Goal: Task Accomplishment & Management: Manage account settings

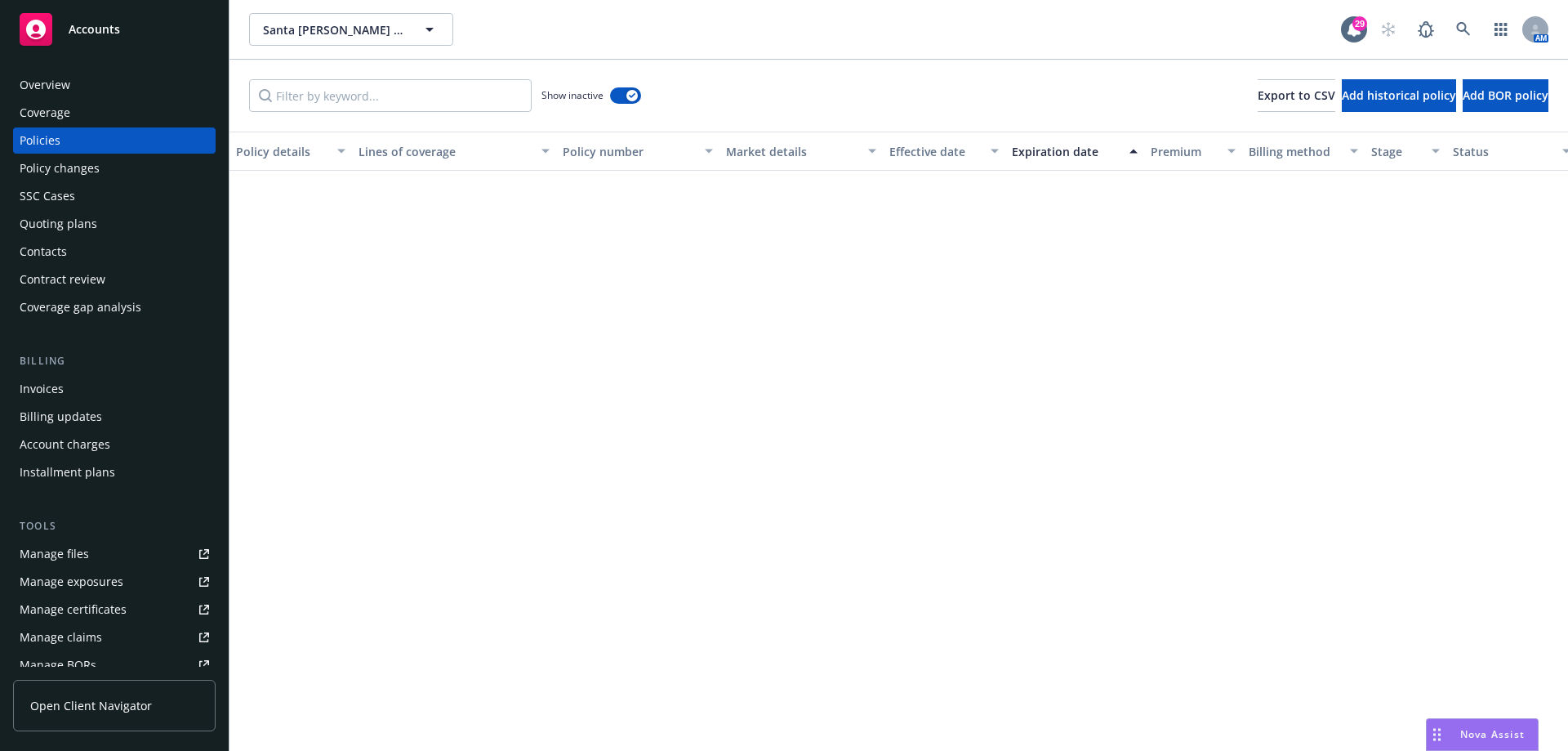
scroll to position [1640, 0]
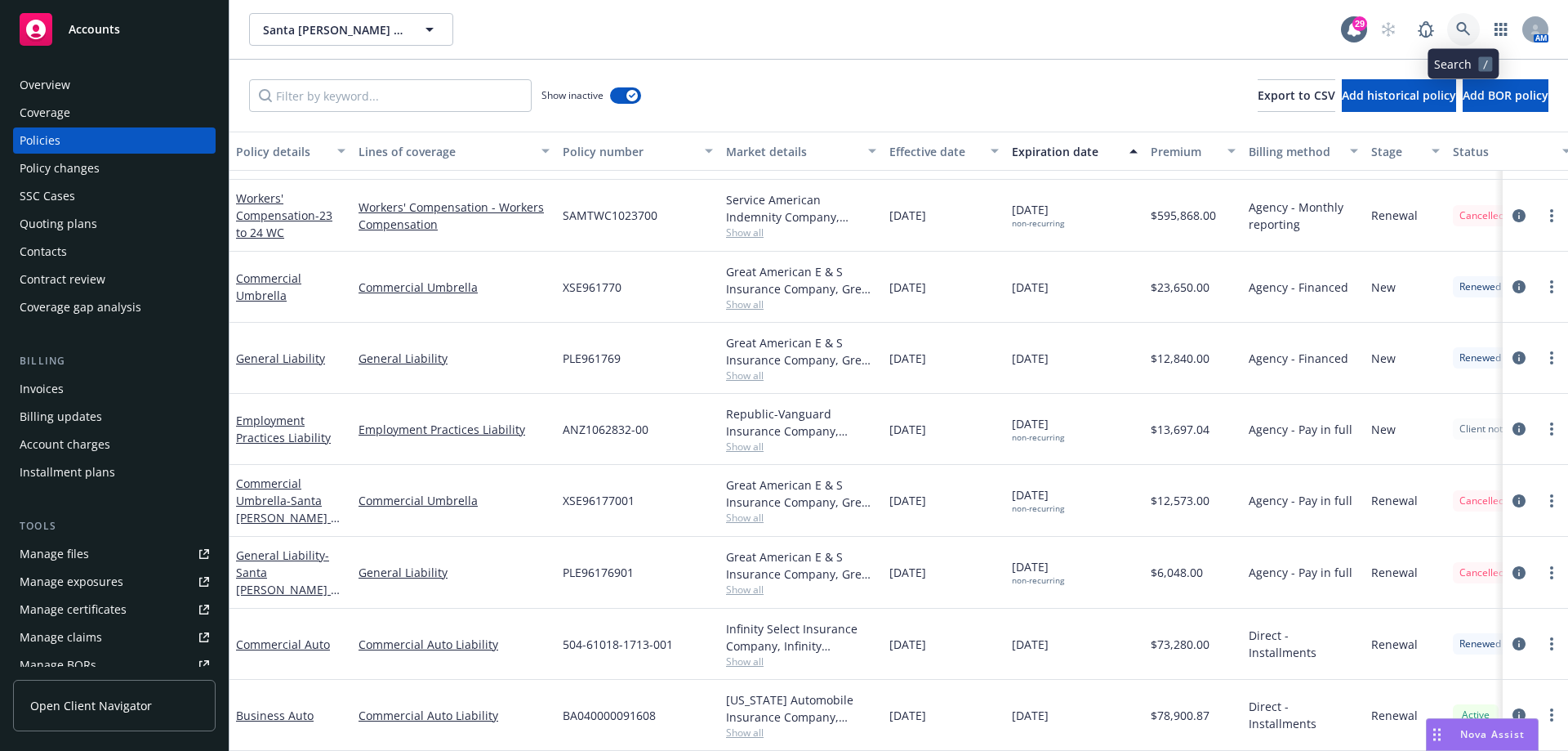
click at [1456, 23] on link at bounding box center [1464, 29] width 33 height 33
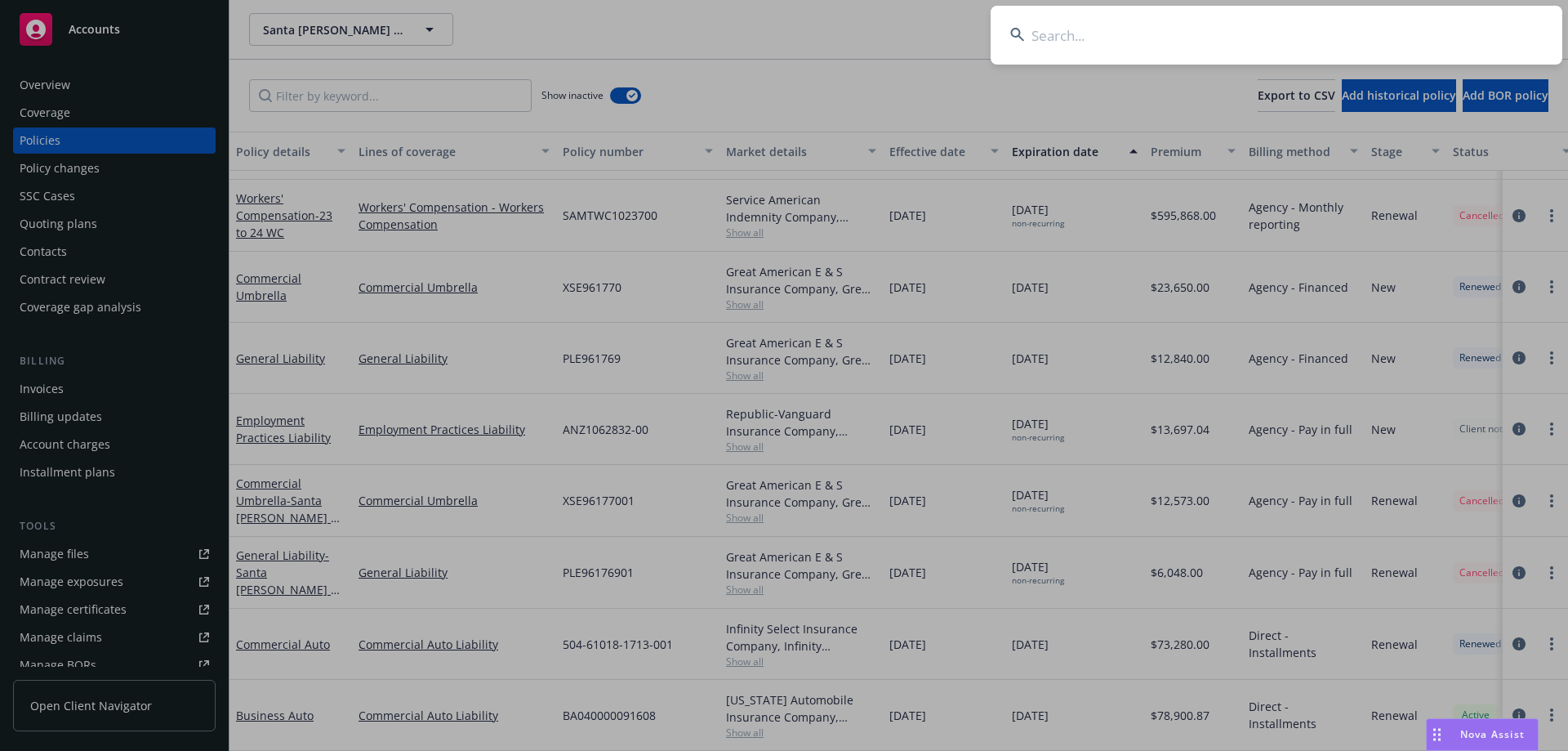
click at [1112, 45] on input at bounding box center [1276, 35] width 572 height 59
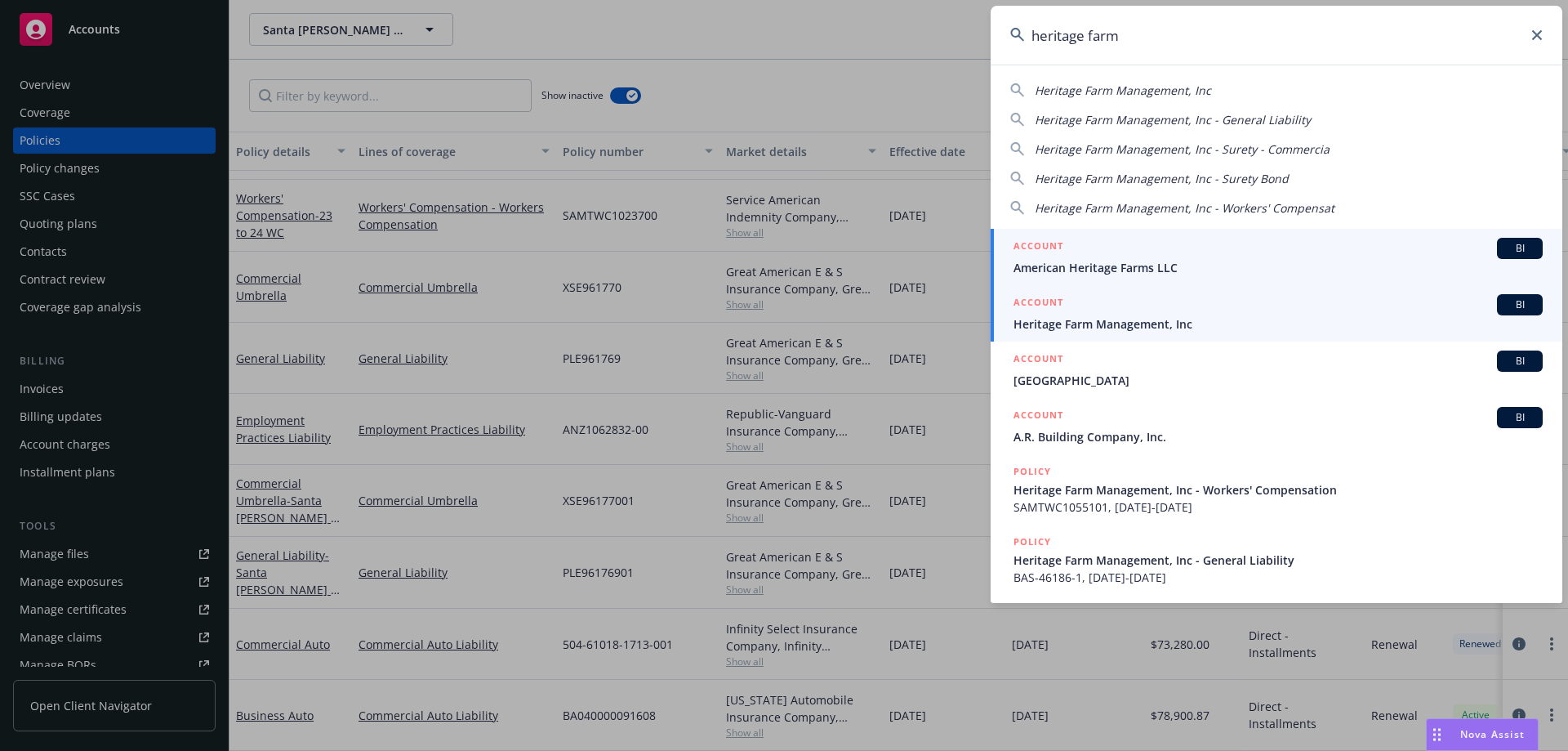
type input "heritage farm"
click at [1112, 306] on div "ACCOUNT BI" at bounding box center [1278, 304] width 530 height 21
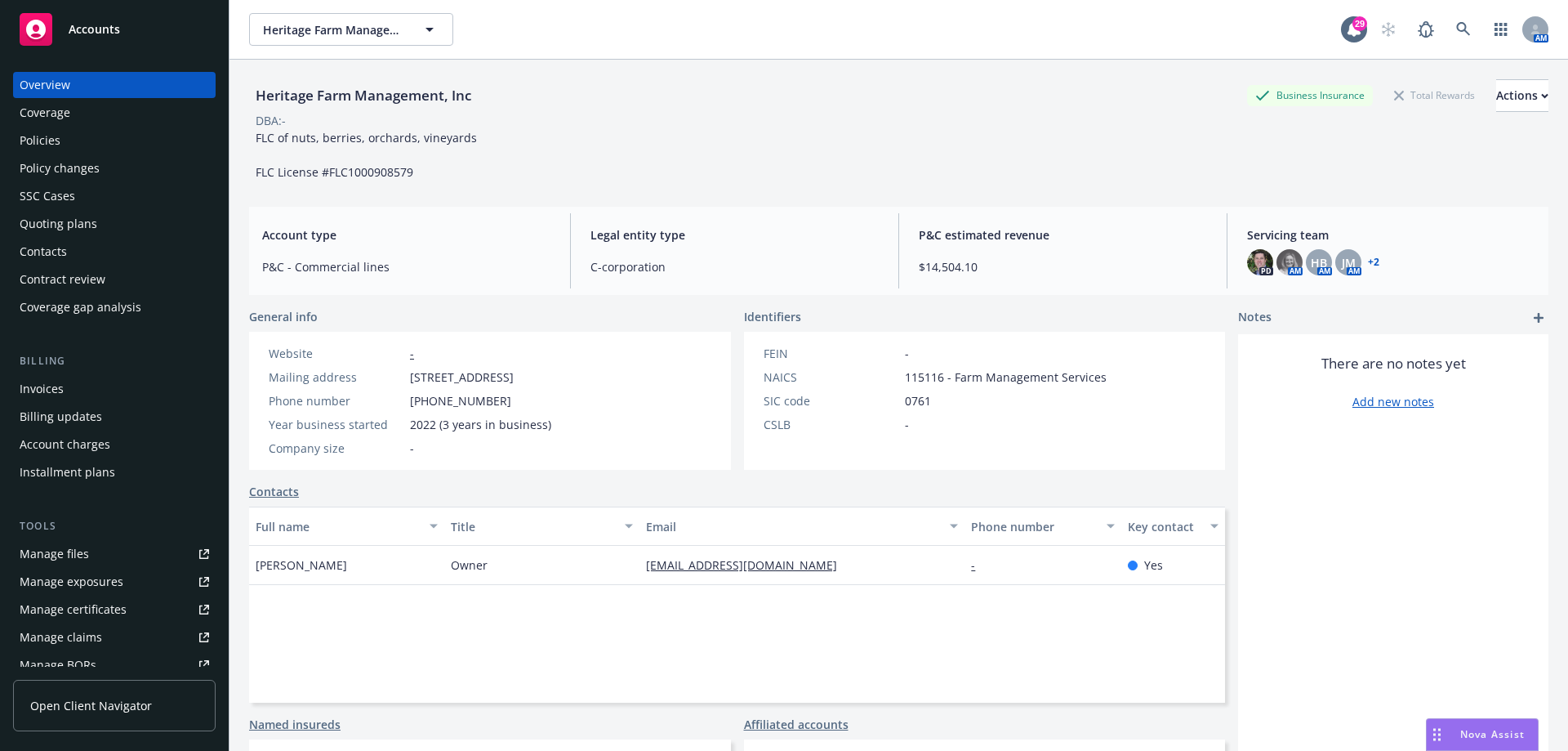
click at [134, 139] on div "Policies" at bounding box center [113, 140] width 189 height 27
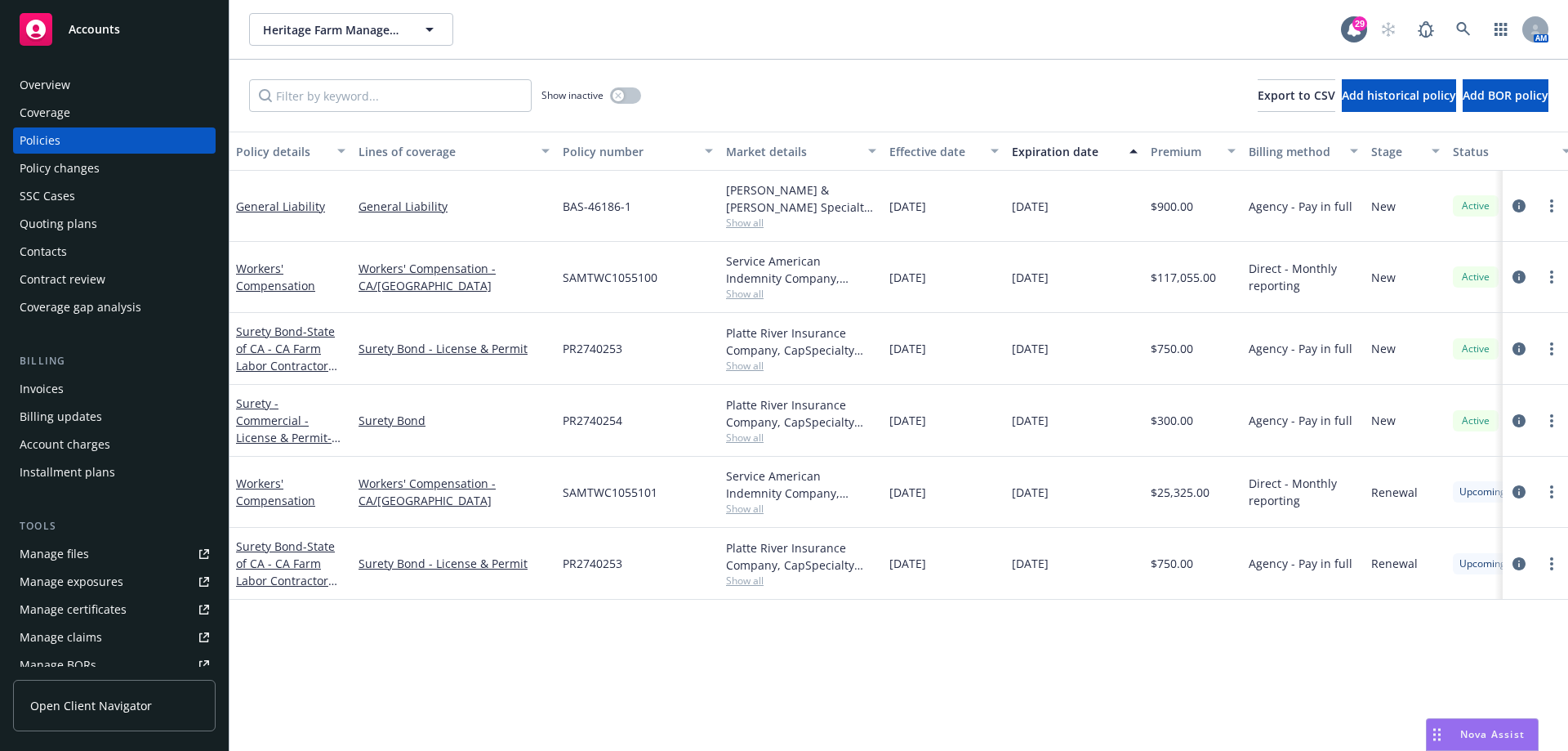
click at [88, 227] on div "Quoting plans" at bounding box center [58, 223] width 78 height 27
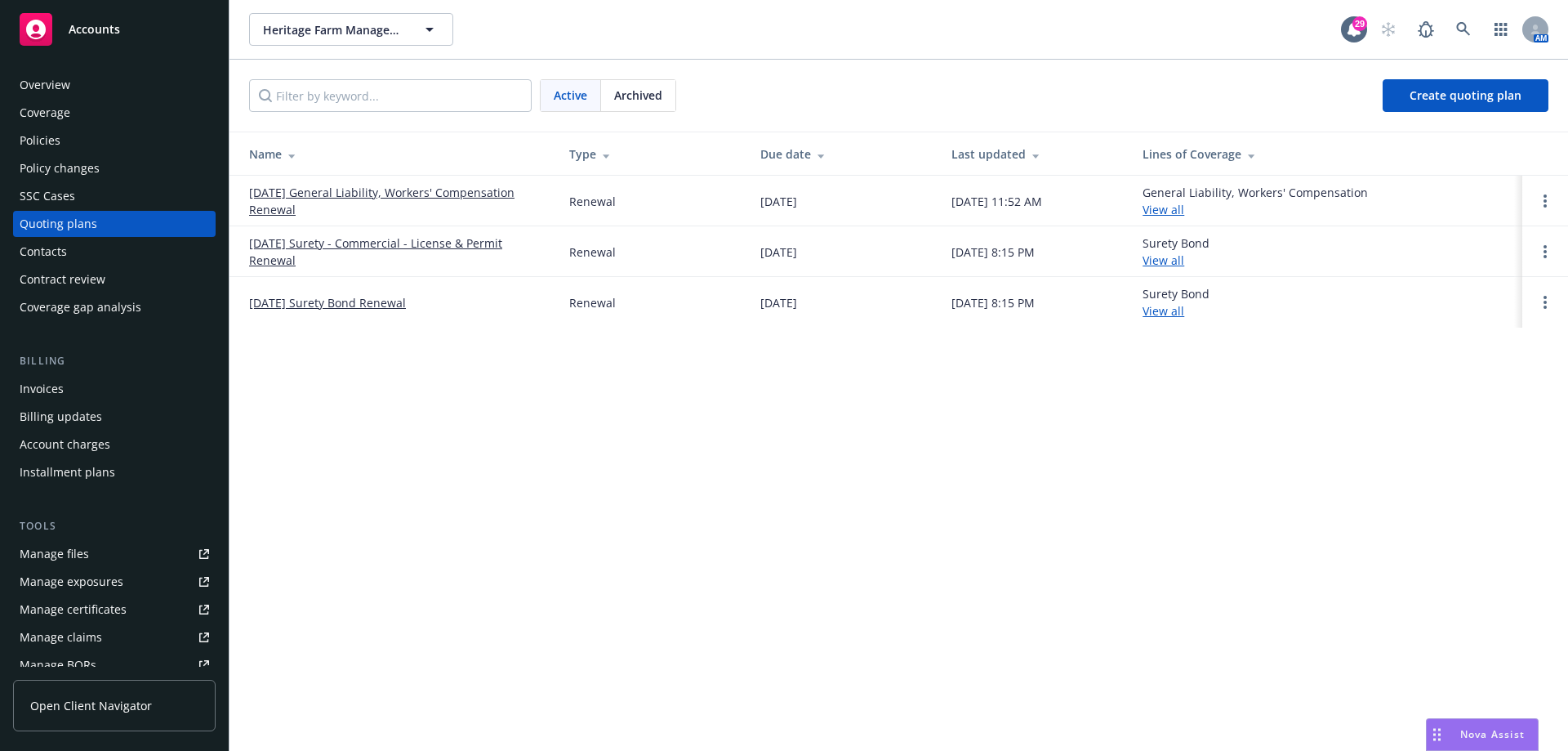
click at [267, 209] on link "[DATE] General Liability, Workers' Compensation Renewal" at bounding box center [395, 201] width 294 height 35
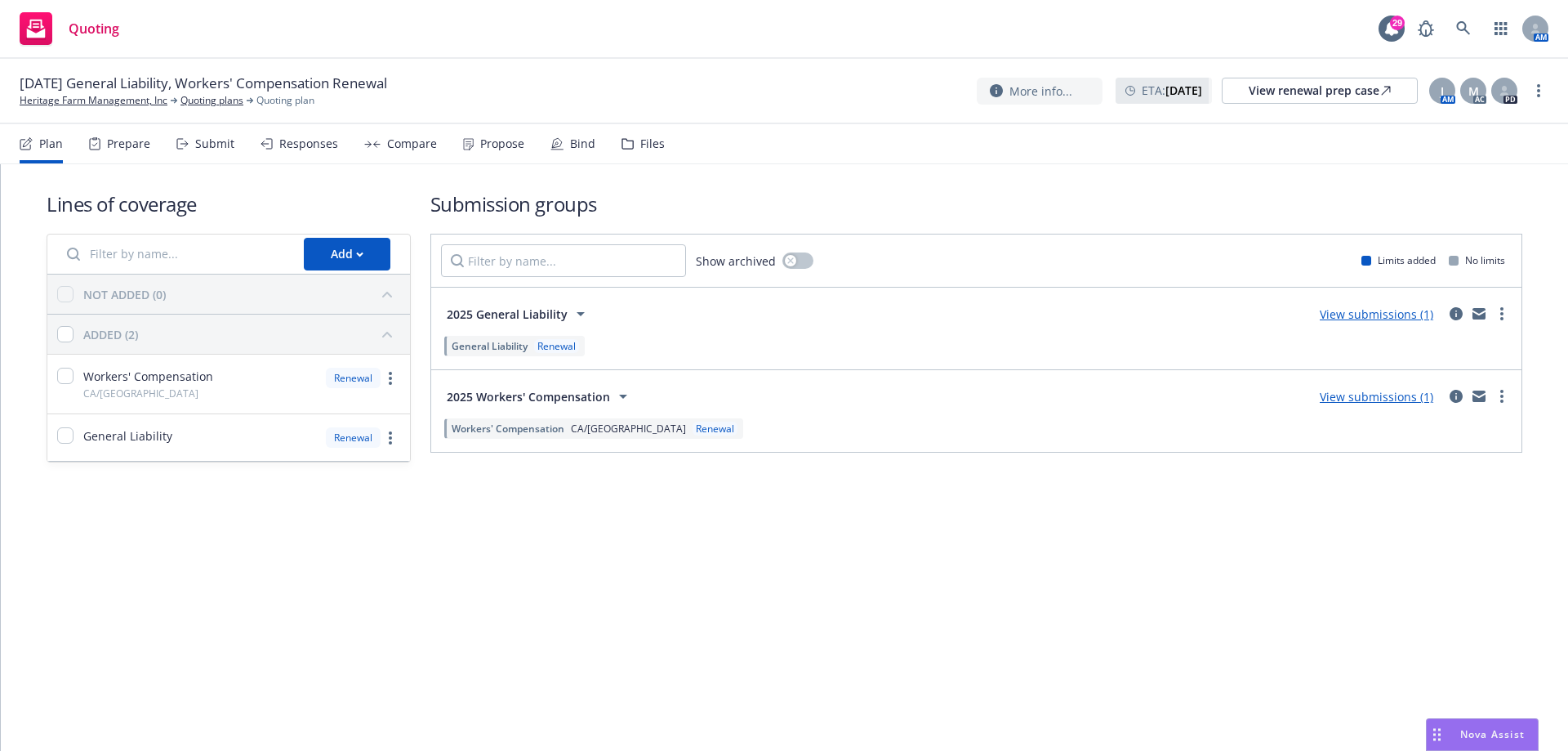
click at [573, 149] on div "Bind" at bounding box center [583, 144] width 26 height 13
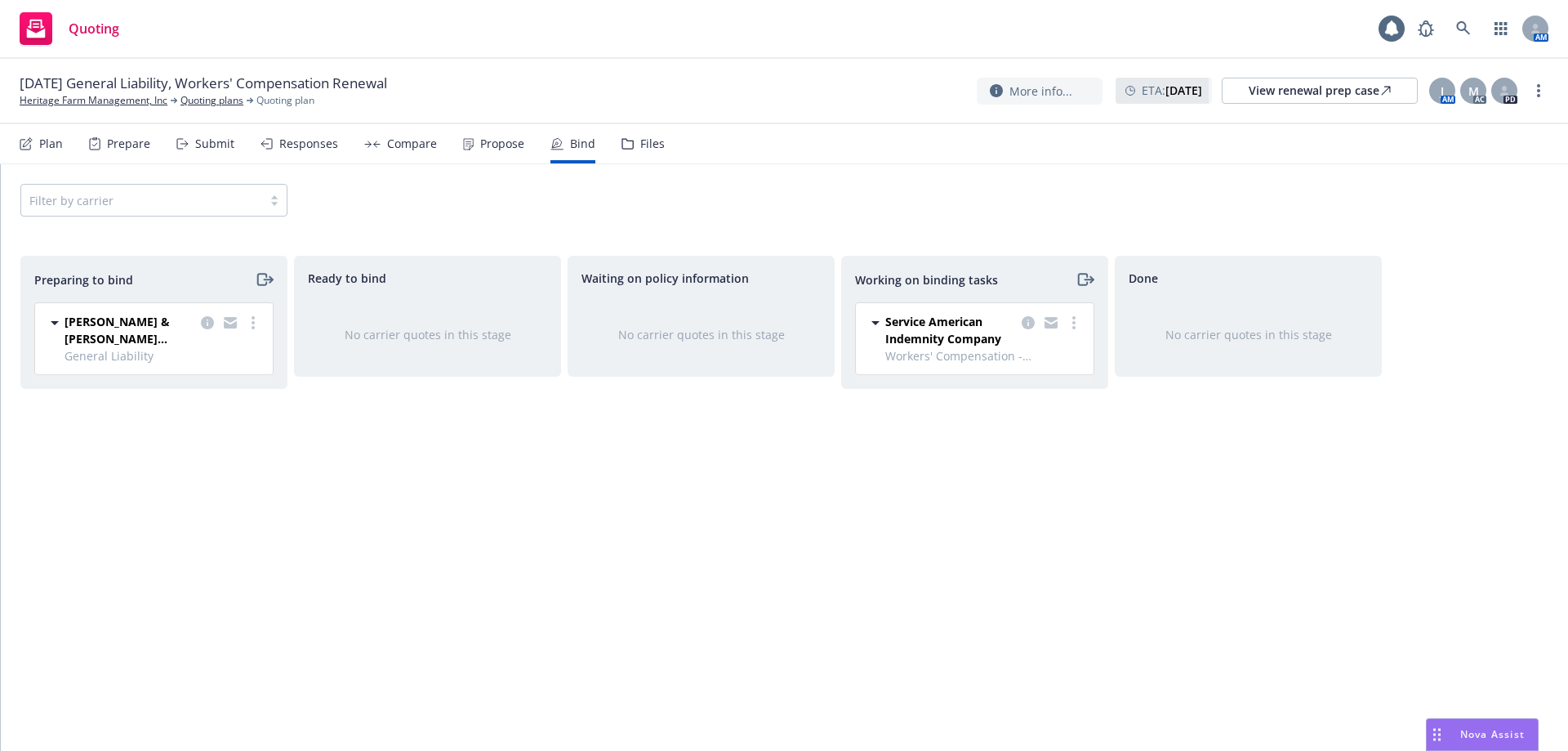
click at [481, 146] on div "Propose" at bounding box center [502, 144] width 44 height 13
